Goal: Check status: Check status

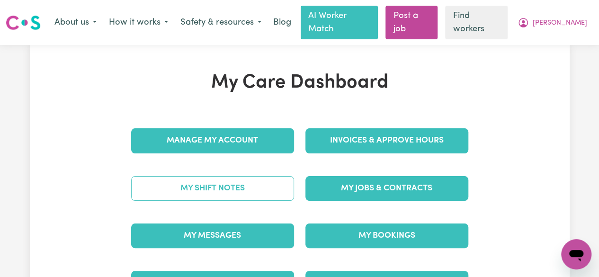
click at [224, 182] on link "My Shift Notes" at bounding box center [212, 188] width 163 height 25
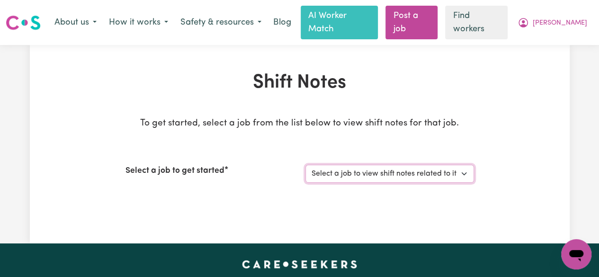
click at [376, 165] on select "Select a job to view shift notes related to it... [DEMOGRAPHIC_DATA] Support Wo…" at bounding box center [389, 174] width 169 height 18
select select "13648"
click at [305, 165] on select "Select a job to view shift notes related to it... [DEMOGRAPHIC_DATA] Support Wo…" at bounding box center [389, 174] width 169 height 18
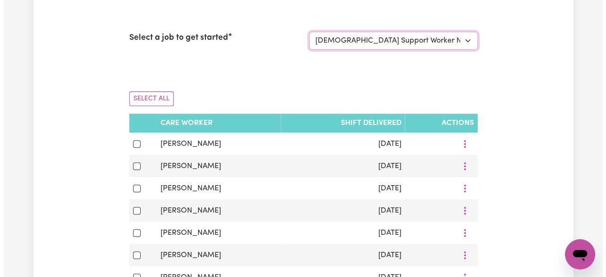
scroll to position [182, 0]
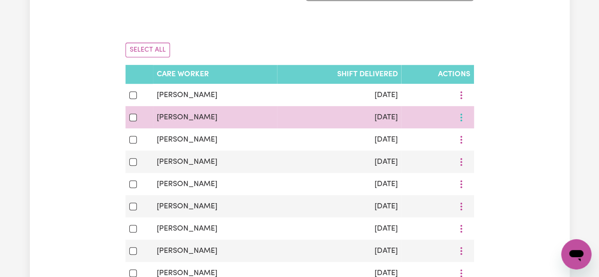
click at [461, 110] on button "More options" at bounding box center [461, 117] width 18 height 15
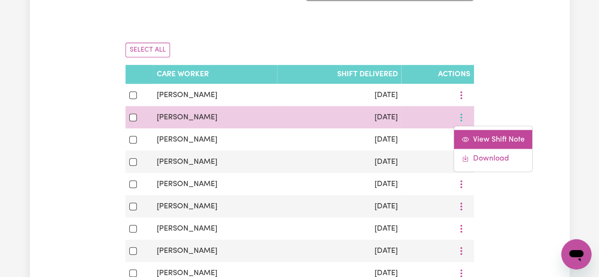
click at [473, 135] on span "View Shift Note" at bounding box center [499, 139] width 52 height 8
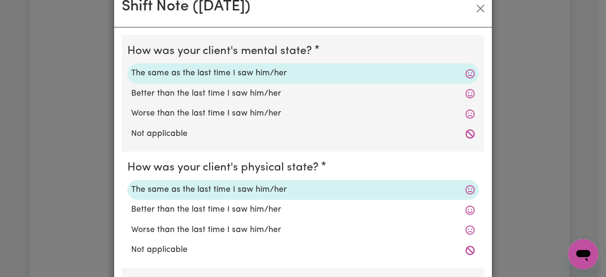
scroll to position [0, 0]
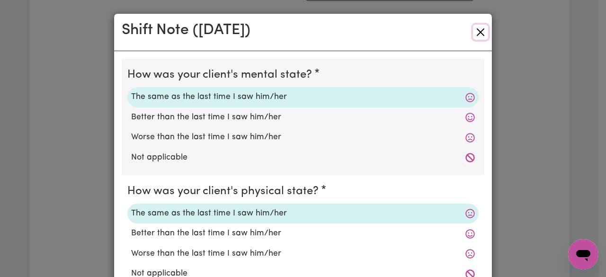
click at [483, 34] on button "Close" at bounding box center [480, 32] width 15 height 15
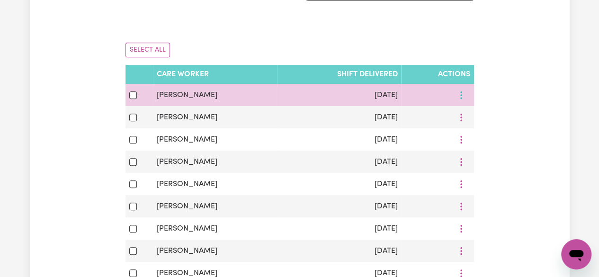
click at [457, 90] on icon "More options" at bounding box center [461, 94] width 9 height 9
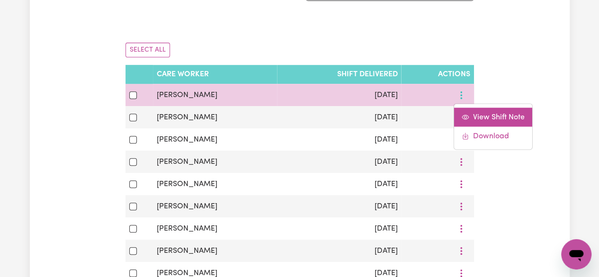
click at [475, 113] on span "View Shift Note" at bounding box center [499, 117] width 52 height 8
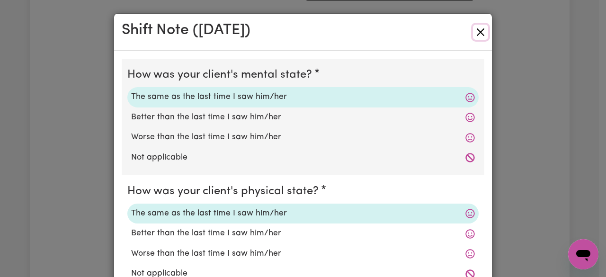
click at [477, 32] on button "Close" at bounding box center [480, 32] width 15 height 15
